Goal: Information Seeking & Learning: Learn about a topic

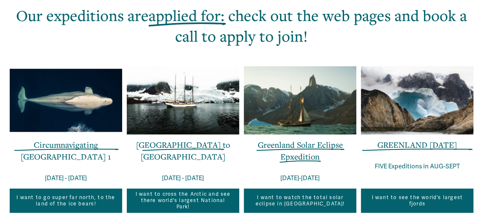
scroll to position [541, 0]
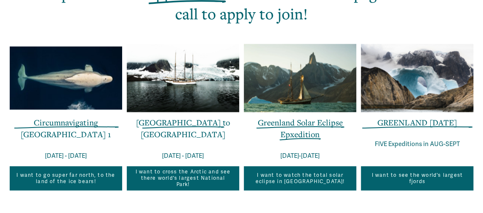
click at [411, 127] on link "GREENLAND [DATE]" at bounding box center [417, 122] width 80 height 11
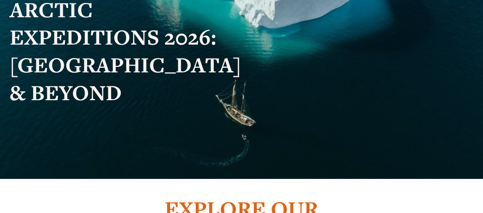
scroll to position [0, 0]
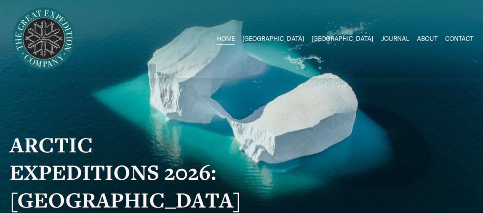
click at [0, 0] on span "2026 Expeditions" at bounding box center [0, 0] width 0 height 0
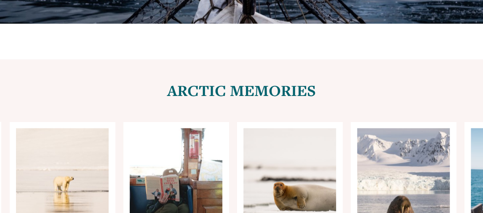
scroll to position [3514, 0]
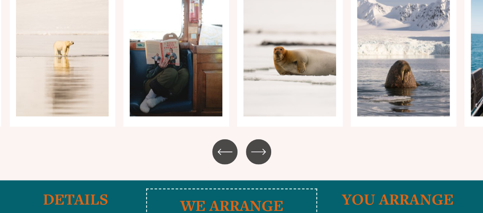
click at [254, 152] on icon "\a \a \a Next\a \a" at bounding box center [257, 152] width 13 height 0
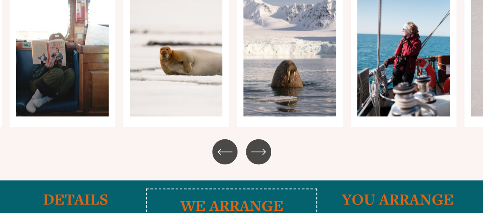
click at [254, 152] on icon "\a \a \a Next\a \a" at bounding box center [257, 152] width 13 height 0
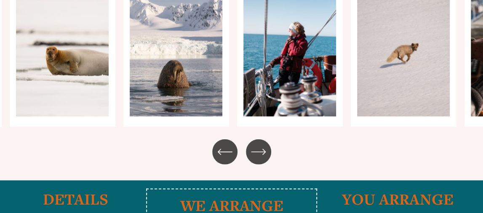
click at [254, 152] on icon "\a \a \a Next\a \a" at bounding box center [257, 152] width 13 height 0
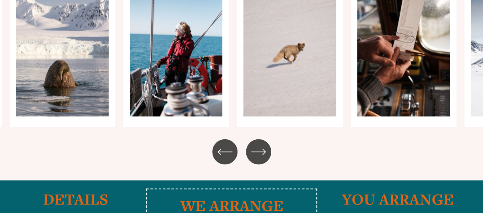
click at [254, 152] on icon "\a \a \a Next\a \a" at bounding box center [257, 152] width 13 height 0
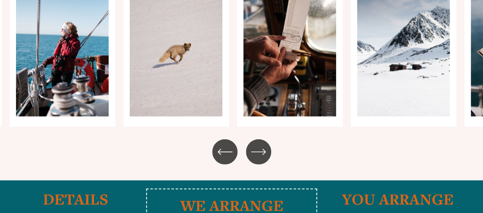
click at [254, 152] on icon "\a \a \a Next\a \a" at bounding box center [257, 152] width 13 height 0
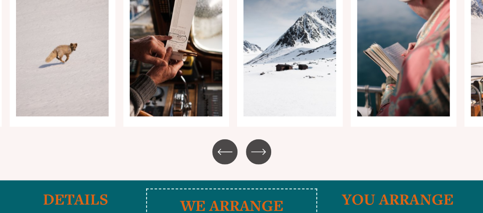
click at [254, 152] on icon "\a \a \a Next\a \a" at bounding box center [257, 152] width 13 height 0
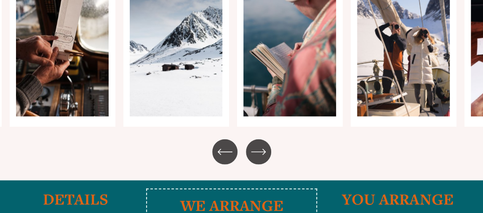
click at [254, 152] on icon "\a \a \a Next\a \a" at bounding box center [257, 152] width 13 height 0
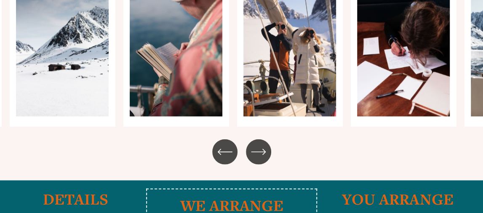
click at [254, 152] on icon "\a \a \a Next\a \a" at bounding box center [257, 152] width 13 height 0
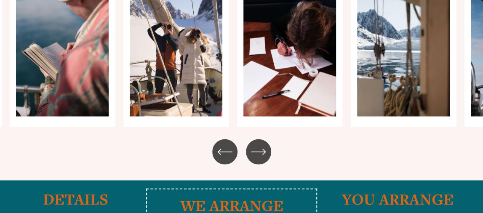
click at [254, 152] on icon "\a \a \a Next\a \a" at bounding box center [257, 152] width 13 height 0
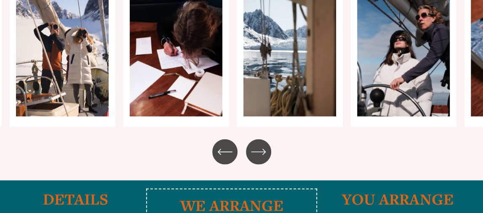
click at [254, 152] on icon "\a \a \a Next\a \a" at bounding box center [257, 152] width 13 height 0
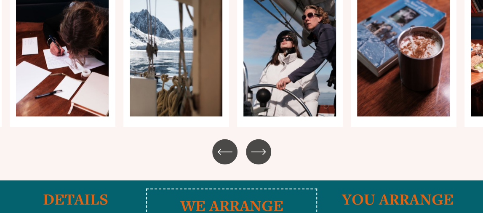
click at [254, 152] on icon "\a \a \a Next\a \a" at bounding box center [257, 152] width 13 height 0
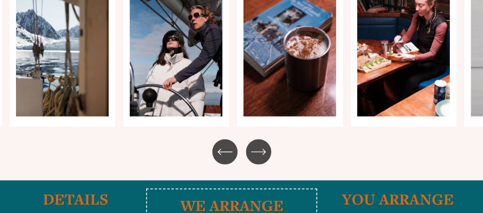
click at [254, 152] on icon "\a \a \a Next\a \a" at bounding box center [257, 152] width 13 height 0
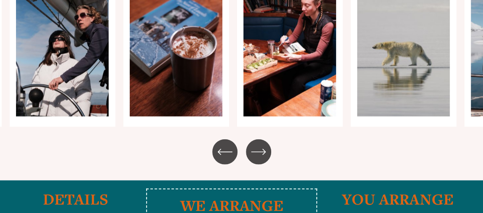
click at [254, 152] on icon "\a \a \a Next\a \a" at bounding box center [257, 152] width 13 height 0
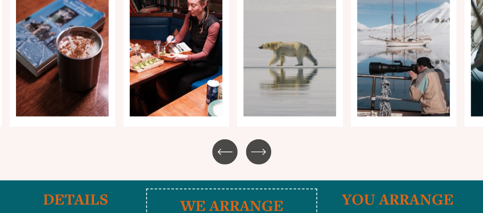
click at [254, 152] on icon "\a \a \a Next\a \a" at bounding box center [257, 152] width 13 height 0
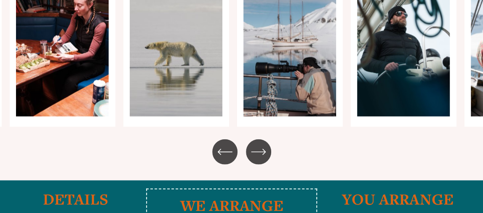
click at [254, 152] on icon "\a \a \a Next\a \a" at bounding box center [257, 152] width 13 height 0
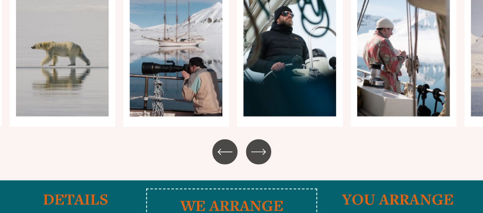
click at [254, 152] on icon "\a \a \a Next\a \a" at bounding box center [257, 152] width 13 height 0
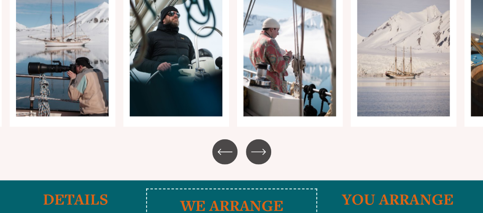
click at [254, 152] on icon "\a \a \a Next\a \a" at bounding box center [257, 152] width 13 height 0
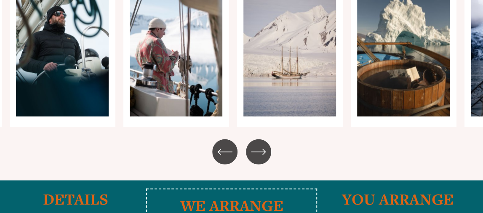
click at [254, 152] on icon "\a \a \a Next\a \a" at bounding box center [257, 152] width 13 height 0
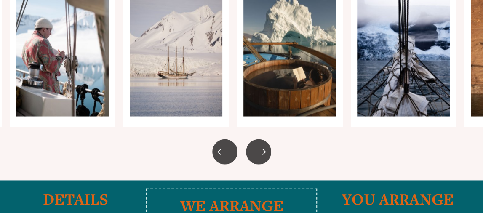
click at [254, 152] on icon "\a \a \a Next\a \a" at bounding box center [257, 152] width 13 height 0
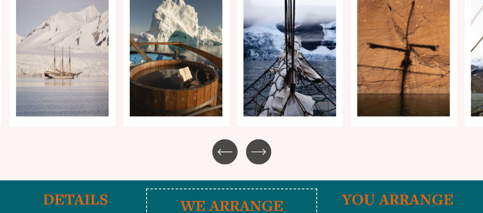
click at [254, 152] on icon "\a \a \a Next\a \a" at bounding box center [257, 152] width 13 height 0
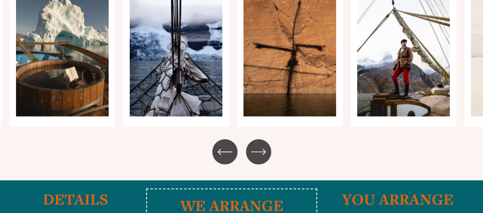
click at [254, 152] on icon "\a \a \a Next\a \a" at bounding box center [257, 152] width 13 height 0
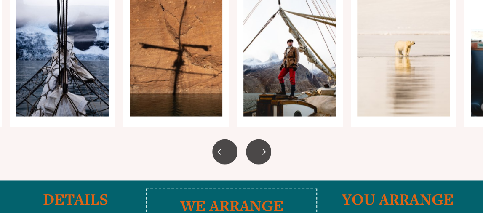
click at [254, 152] on icon "\a \a \a Next\a \a" at bounding box center [257, 152] width 13 height 0
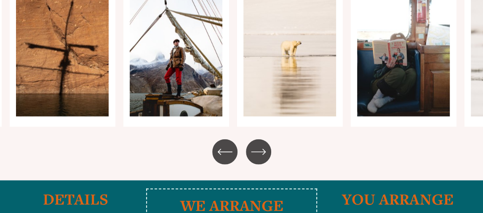
click at [254, 152] on icon "\a \a \a Next\a \a" at bounding box center [257, 152] width 13 height 0
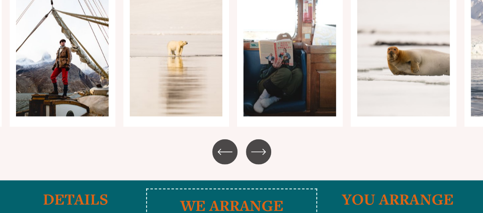
click at [254, 152] on icon "\a \a \a Next\a \a" at bounding box center [257, 152] width 13 height 0
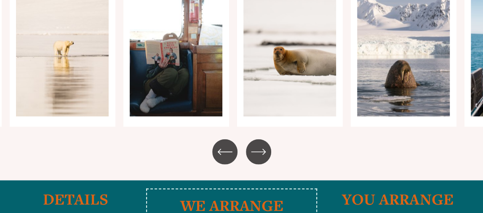
click at [254, 152] on icon "\a \a \a Next\a \a" at bounding box center [257, 152] width 13 height 0
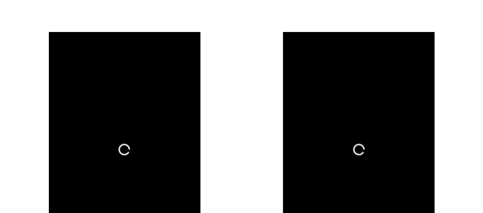
scroll to position [4776, 0]
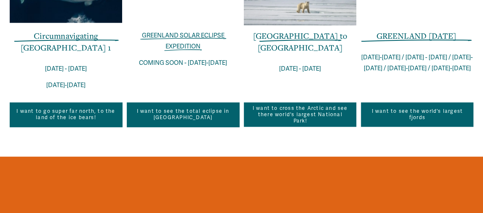
scroll to position [405, 0]
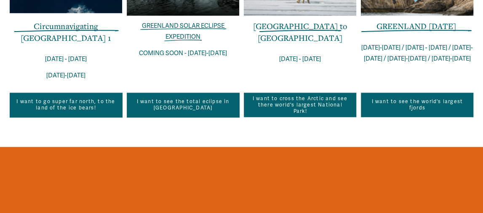
click at [182, 116] on link "I want to see the total eclipse in Greenland" at bounding box center [183, 105] width 112 height 24
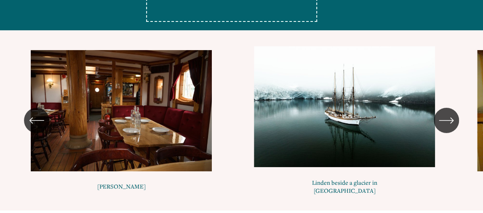
scroll to position [4191, 0]
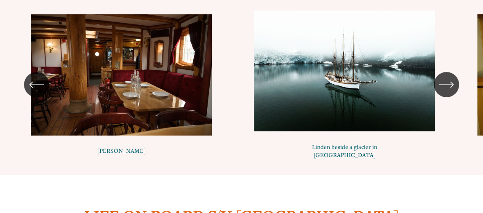
click at [452, 97] on div "\a \a \a Next\a \a" at bounding box center [445, 84] width 25 height 25
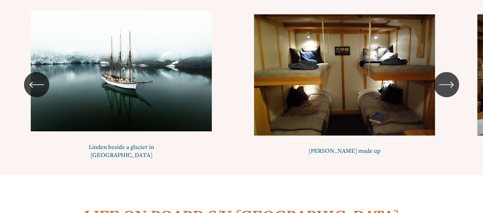
click at [451, 88] on icon "\a \a \a Next\a \a" at bounding box center [445, 84] width 15 height 15
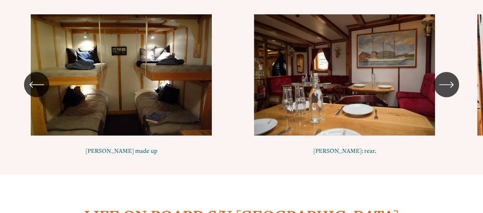
click at [451, 88] on icon "\a \a \a Next\a \a" at bounding box center [445, 84] width 15 height 15
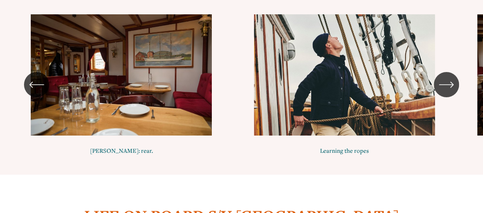
click at [451, 88] on icon "\a \a \a Next\a \a" at bounding box center [445, 84] width 15 height 15
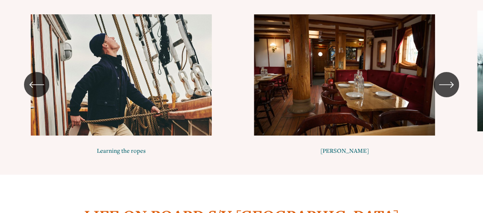
click at [447, 88] on icon "\a \a \a Next\a \a" at bounding box center [445, 84] width 15 height 15
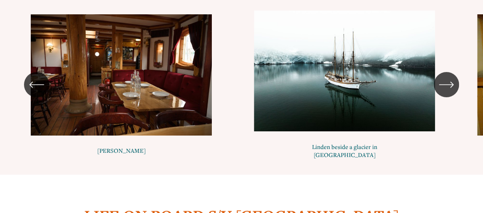
click at [447, 88] on icon "\a \a \a Next\a \a" at bounding box center [445, 84] width 15 height 15
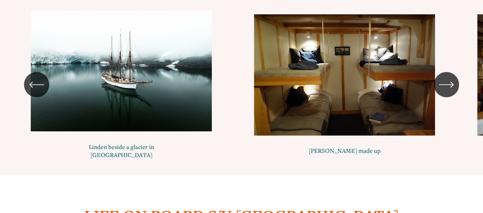
click at [447, 88] on icon "\a \a \a Next\a \a" at bounding box center [445, 84] width 15 height 15
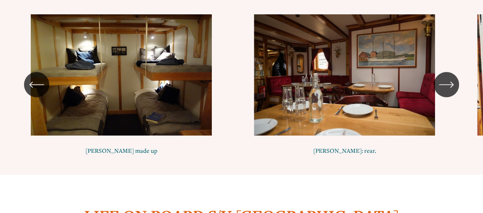
click at [447, 88] on icon "\a \a \a Next\a \a" at bounding box center [445, 84] width 15 height 15
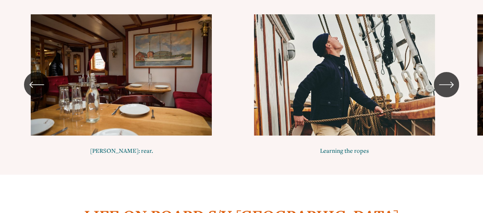
click at [447, 88] on icon "\a \a \a Next\a \a" at bounding box center [445, 84] width 15 height 15
